Goal: Transaction & Acquisition: Download file/media

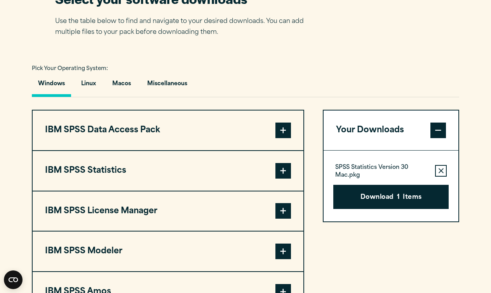
scroll to position [518, 0]
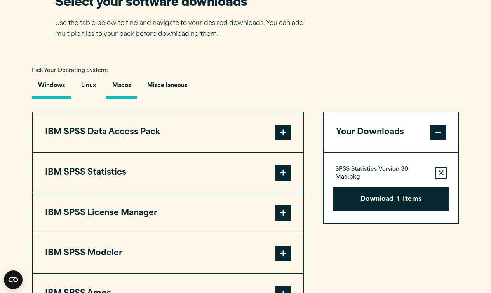
click at [125, 88] on button "Macos" at bounding box center [121, 88] width 31 height 22
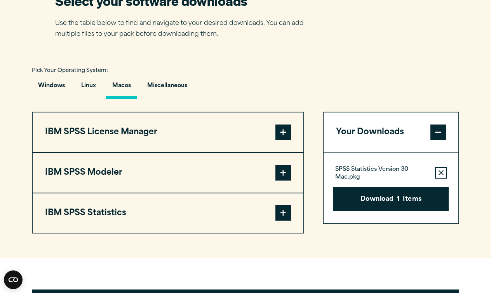
click at [263, 210] on button "IBM SPSS Statistics" at bounding box center [168, 213] width 271 height 40
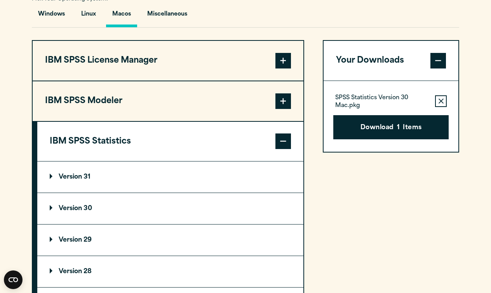
scroll to position [603, 0]
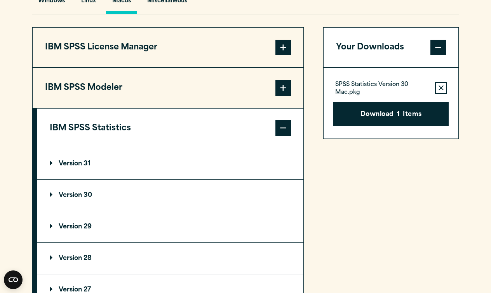
click at [141, 190] on summary "Version 30" at bounding box center [170, 195] width 266 height 31
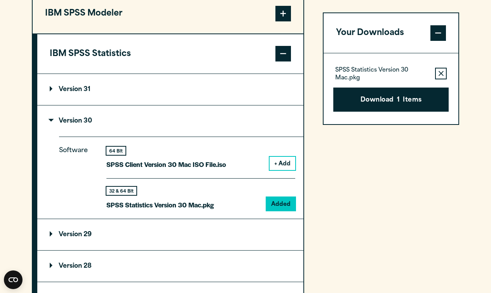
scroll to position [677, 0]
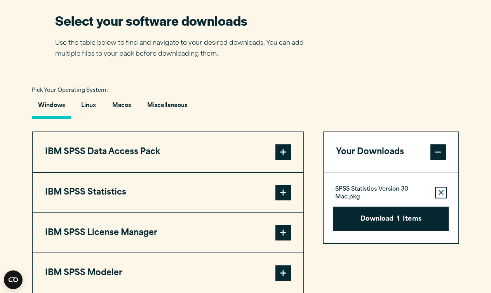
scroll to position [497, 0]
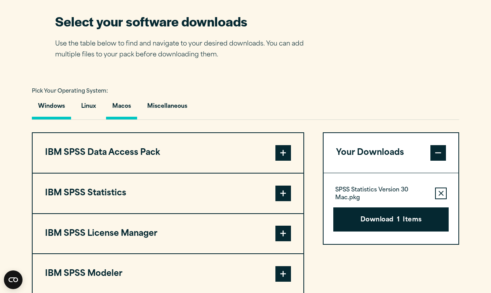
click at [127, 108] on button "Macos" at bounding box center [121, 108] width 31 height 22
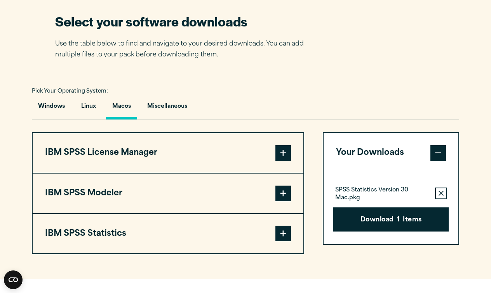
click at [282, 236] on span at bounding box center [283, 233] width 16 height 16
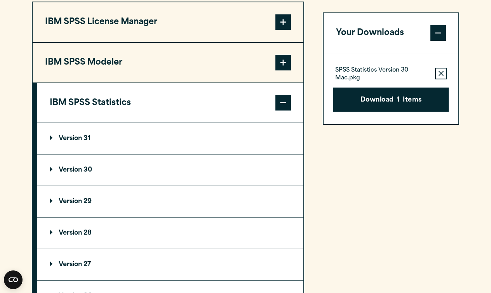
scroll to position [640, 0]
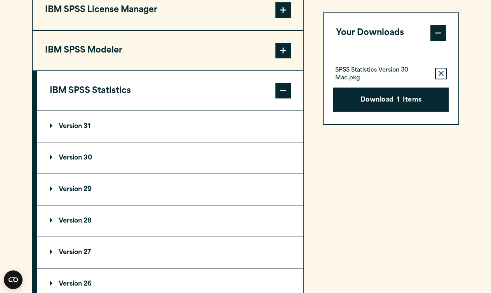
click at [158, 159] on summary "Version 30" at bounding box center [170, 157] width 266 height 31
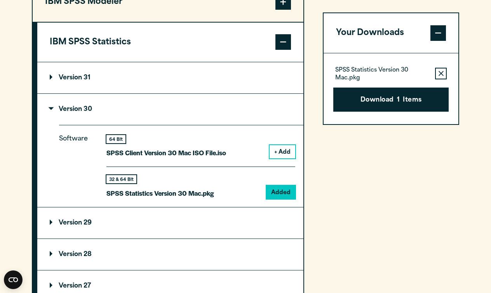
scroll to position [693, 0]
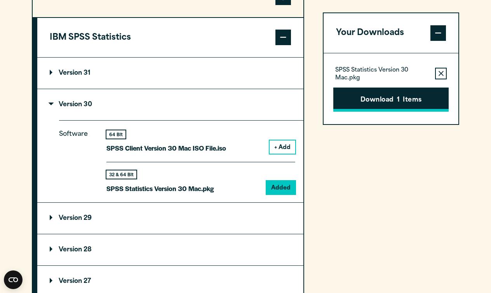
click at [389, 101] on button "Download 1 Items" at bounding box center [390, 99] width 115 height 24
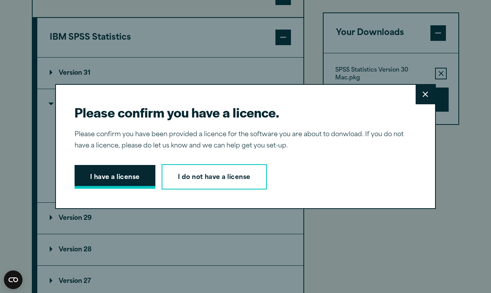
click at [138, 176] on button "I have a license" at bounding box center [115, 177] width 81 height 24
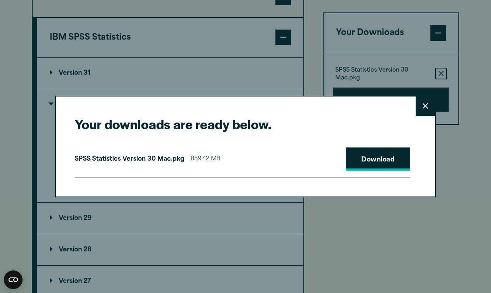
click at [361, 157] on link "Download" at bounding box center [378, 159] width 65 height 24
